Goal: Information Seeking & Learning: Learn about a topic

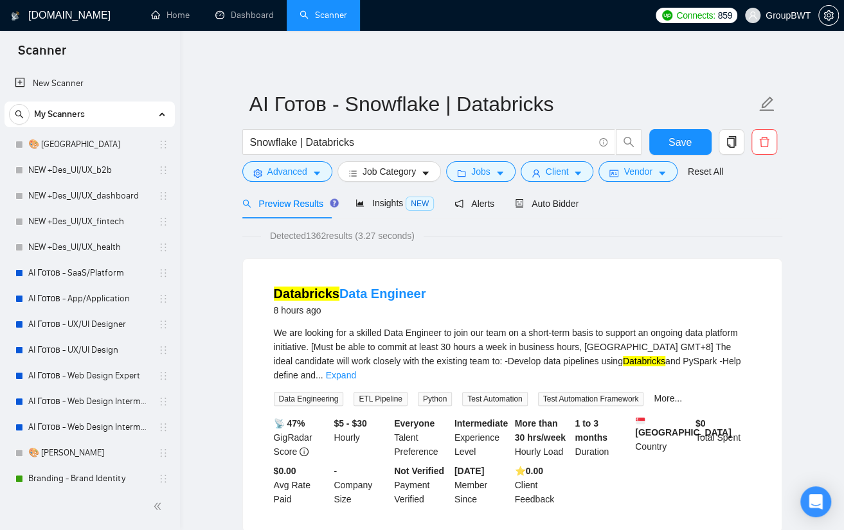
scroll to position [450, 0]
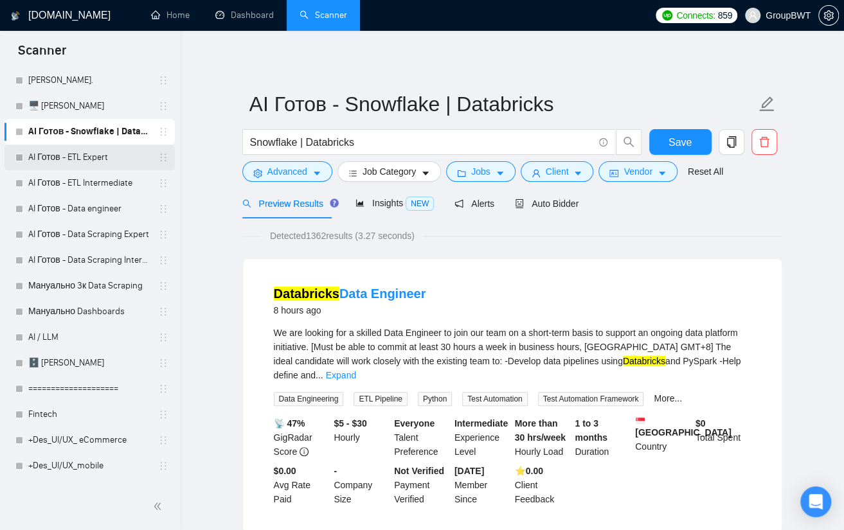
click at [69, 163] on link "AI Готов - ETL Expert" at bounding box center [89, 158] width 122 height 26
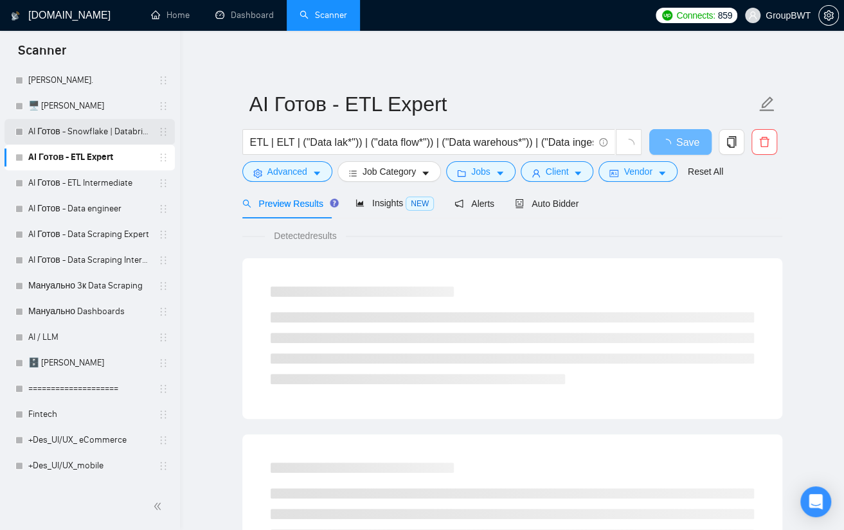
click at [96, 127] on link "AI Готов - Snowflake | Databricks" at bounding box center [89, 132] width 122 height 26
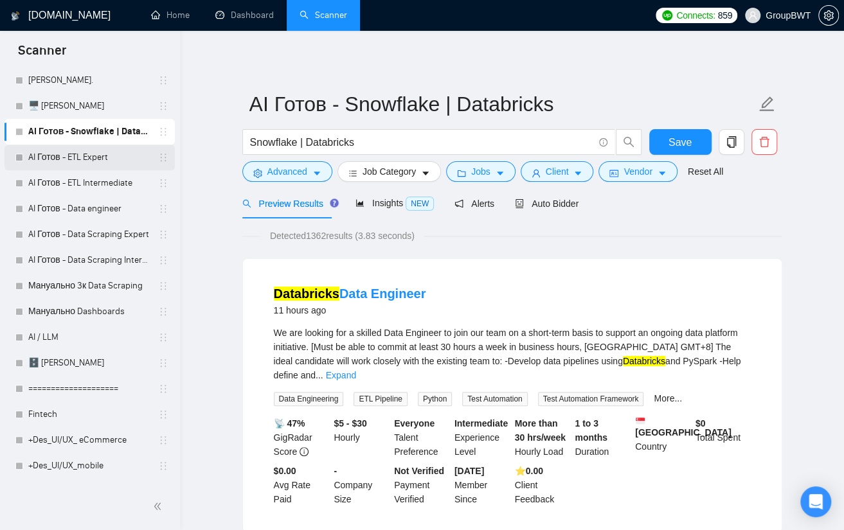
click at [100, 156] on link "AI Готов - ETL Expert" at bounding box center [89, 158] width 122 height 26
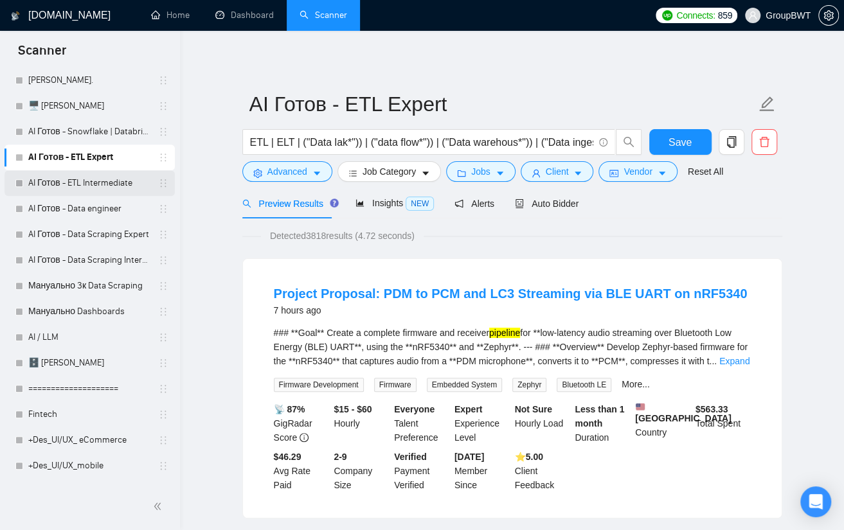
click at [92, 187] on link "AI Готов - ETL Intermediate" at bounding box center [89, 183] width 122 height 26
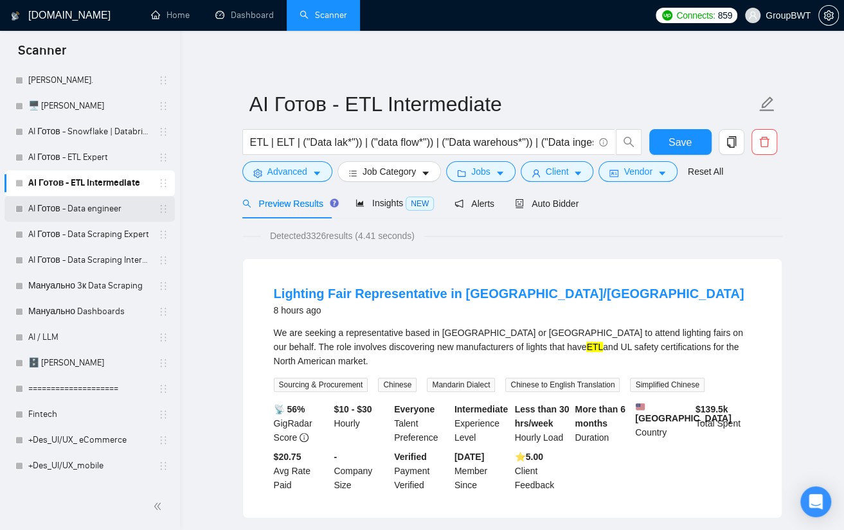
click at [68, 208] on link "AI Готов - Data engineer" at bounding box center [89, 209] width 122 height 26
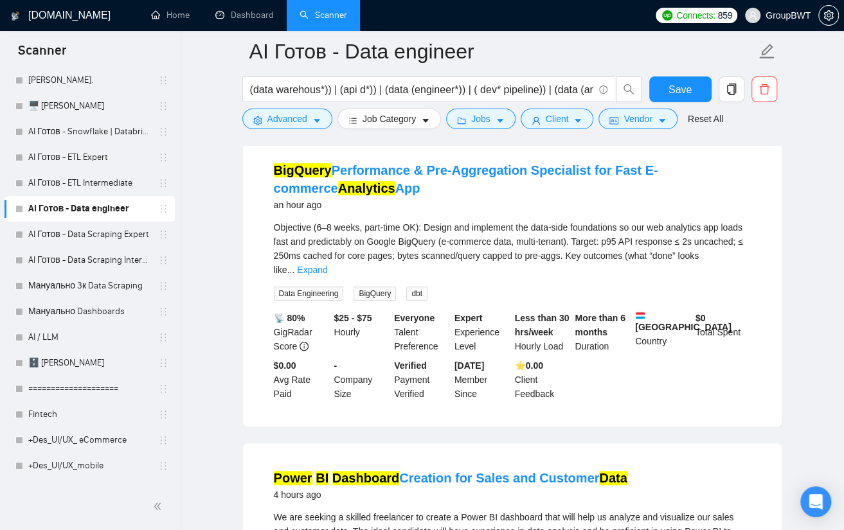
scroll to position [129, 0]
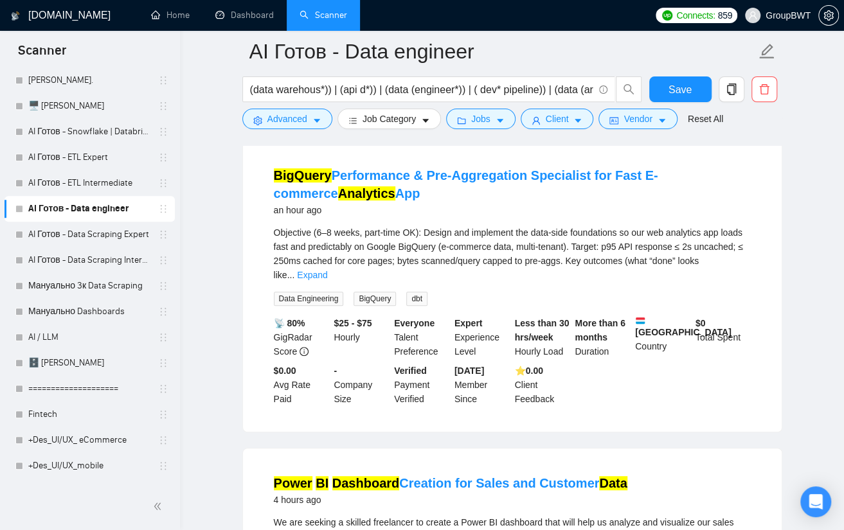
click at [715, 270] on div "Objective (6–8 weeks, part-time OK): Design and implement the data-side foundat…" at bounding box center [512, 266] width 477 height 80
click at [717, 267] on div "Objective (6–8 weeks, part-time OK): Design and implement the data-side foundat…" at bounding box center [512, 254] width 477 height 57
click at [327, 270] on link "Expand" at bounding box center [312, 275] width 30 height 10
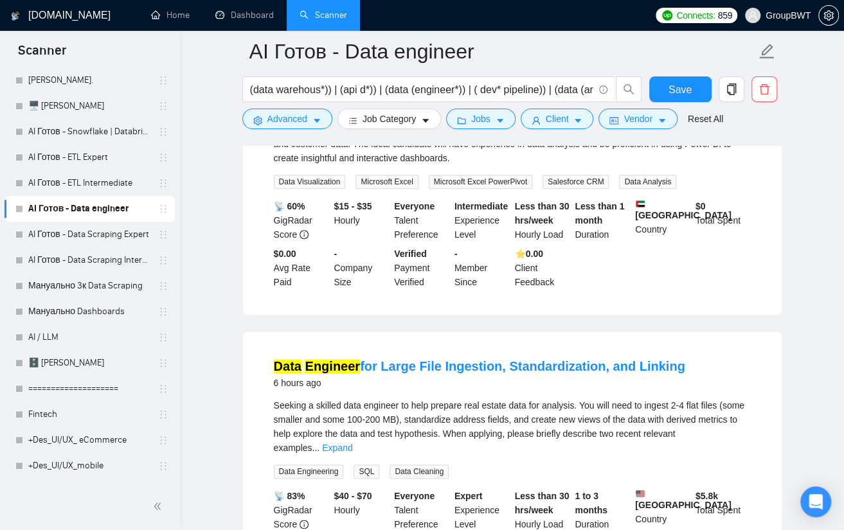
scroll to position [643, 0]
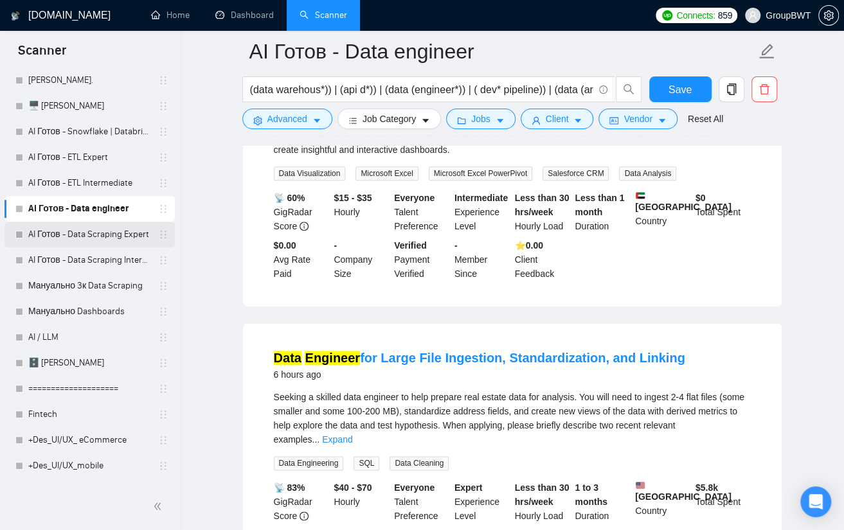
click at [48, 232] on link "AI Готов - Data Scraping Expert" at bounding box center [89, 235] width 122 height 26
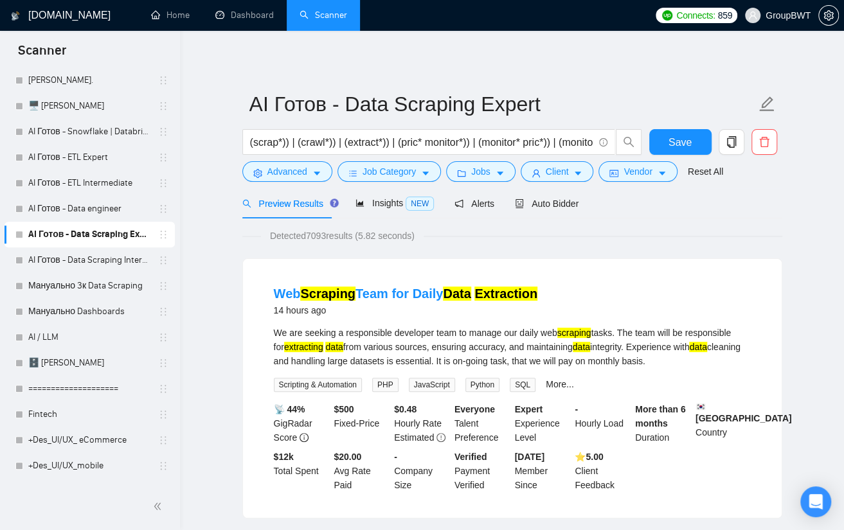
click at [93, 246] on link "AI Готов - Data Scraping Expert" at bounding box center [89, 235] width 122 height 26
click at [85, 259] on link "AI Готов - Data Scraping Intermediate" at bounding box center [89, 260] width 122 height 26
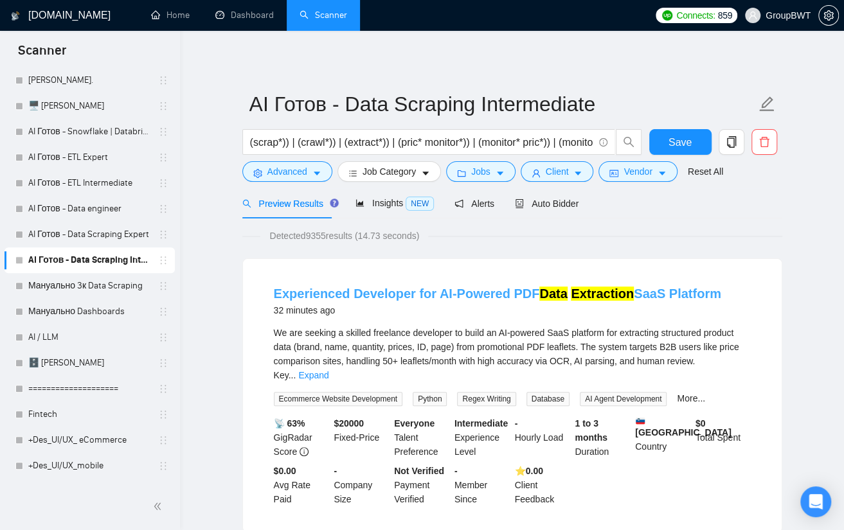
click at [540, 296] on mark "Data" at bounding box center [553, 294] width 28 height 14
